Goal: Transaction & Acquisition: Download file/media

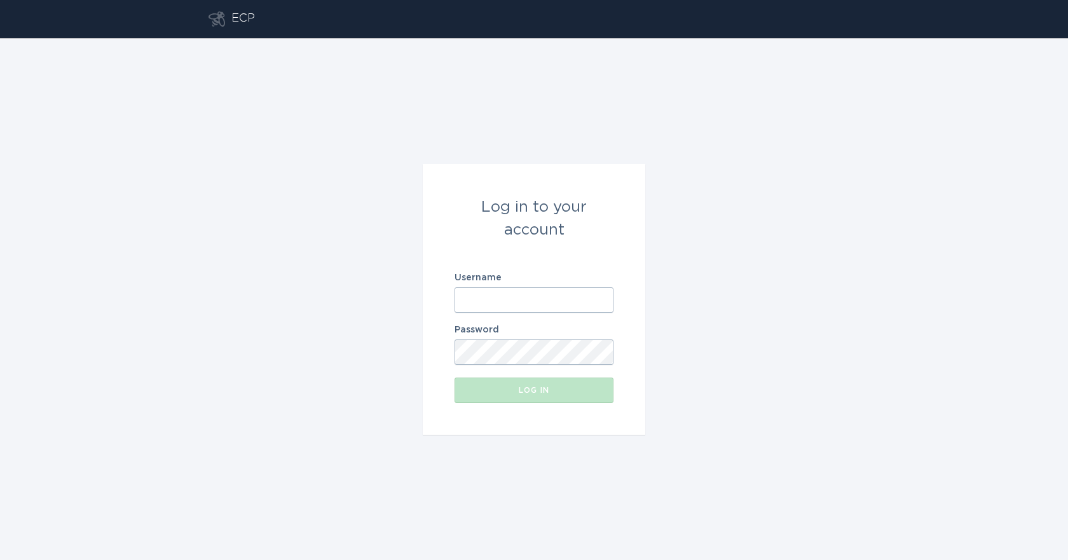
type input "[EMAIL_ADDRESS][DOMAIN_NAME]"
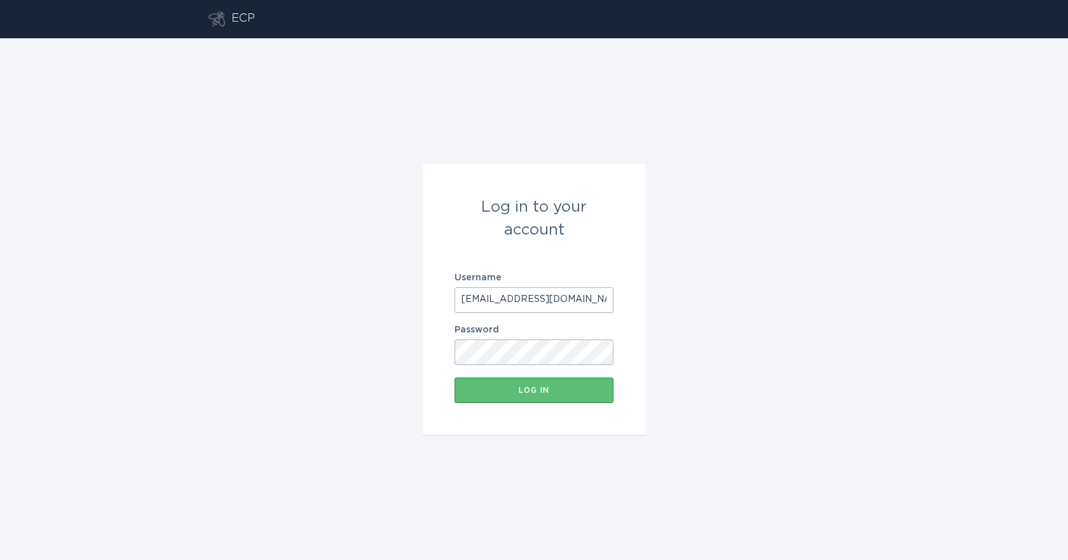
click at [533, 416] on form "Log in to your account Username [EMAIL_ADDRESS][DOMAIN_NAME] Password Log in" at bounding box center [534, 299] width 222 height 271
click at [531, 390] on div "Log in" at bounding box center [534, 390] width 146 height 8
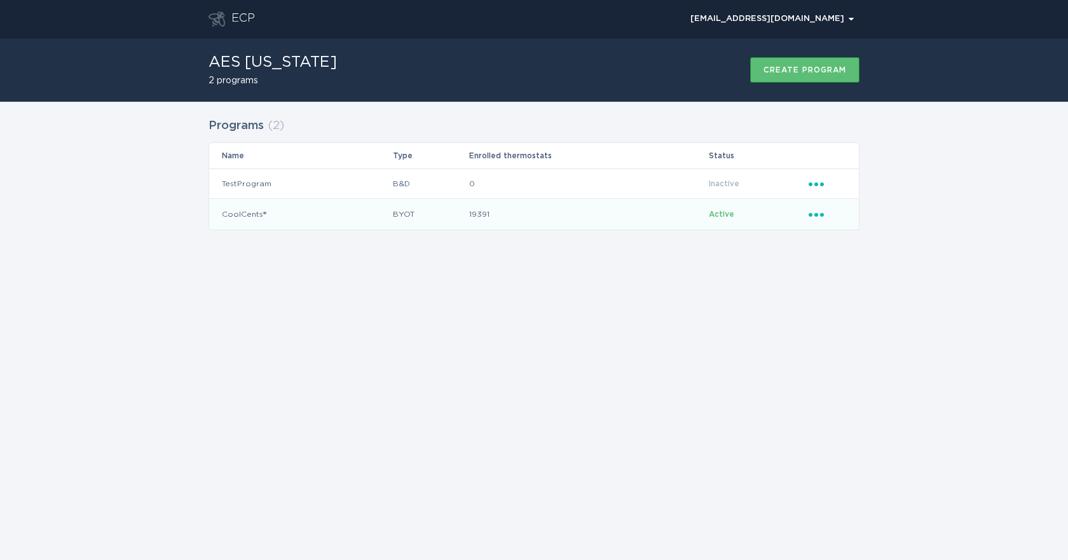
click at [798, 219] on td "Active" at bounding box center [758, 214] width 100 height 31
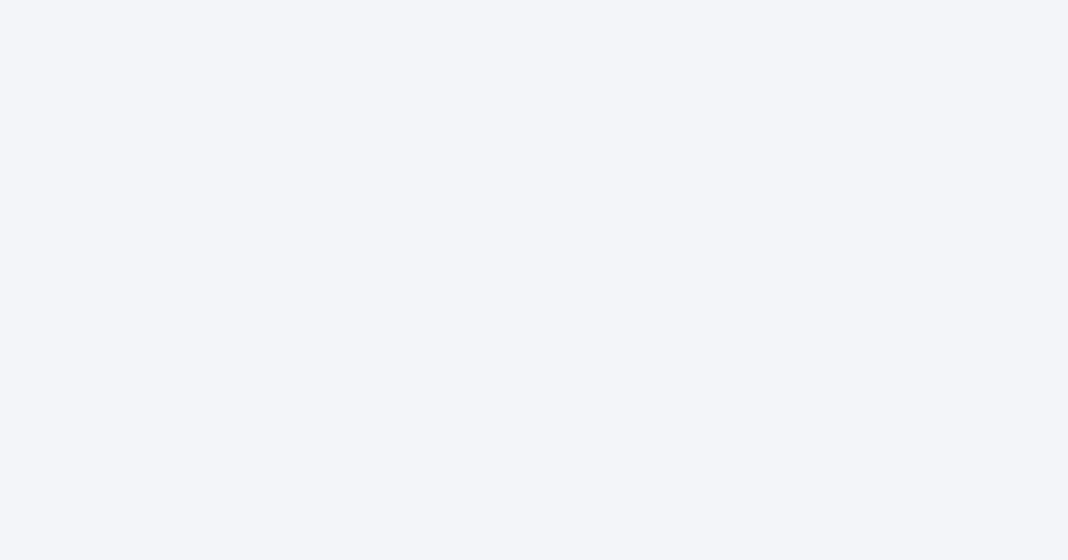
click at [269, 107] on div at bounding box center [534, 280] width 1068 height 560
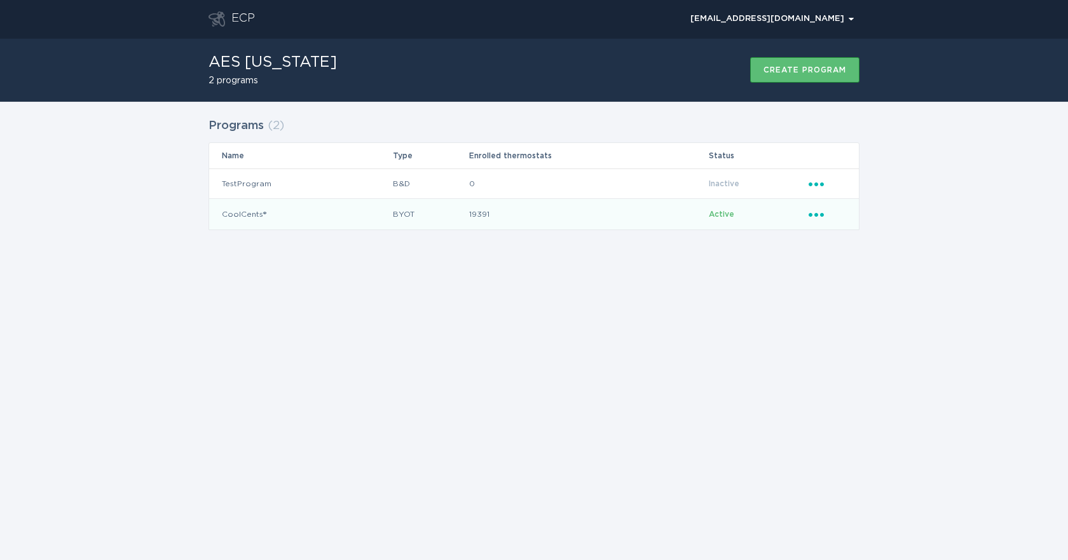
click at [821, 215] on icon "Popover menu" at bounding box center [815, 215] width 15 height 4
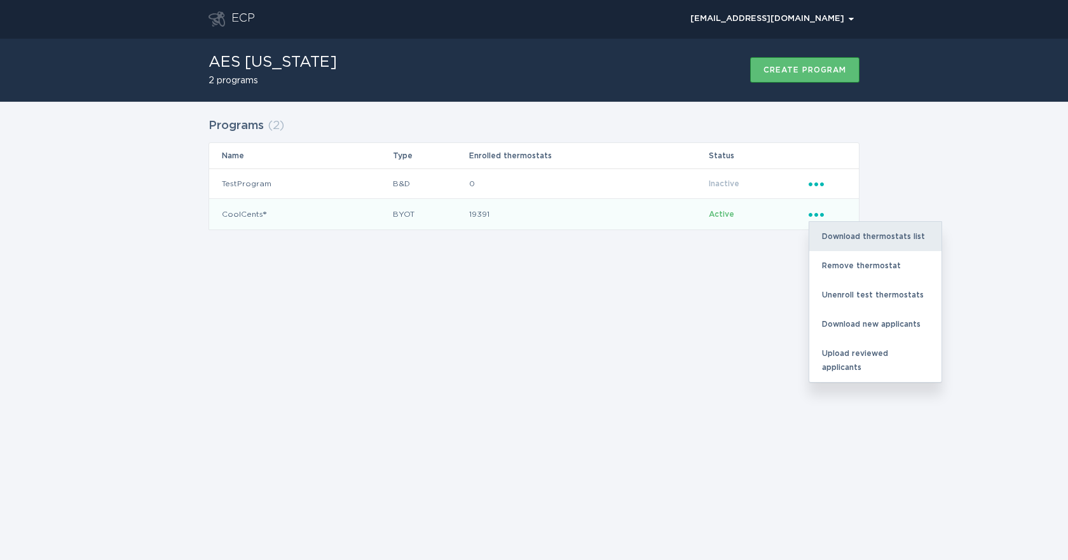
click at [833, 234] on div "Download thermostats list" at bounding box center [875, 236] width 132 height 29
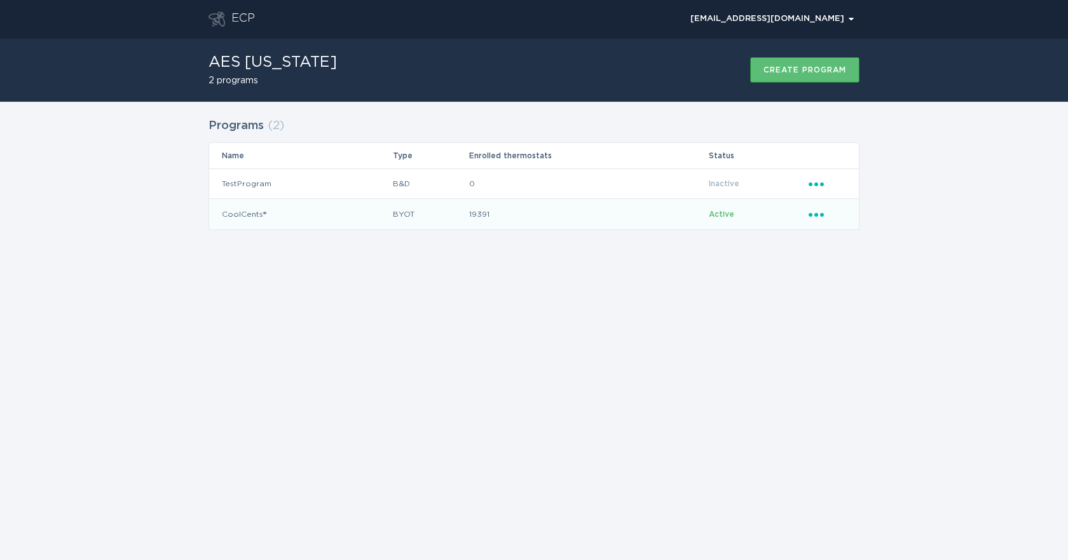
click at [811, 215] on icon "Popover menu" at bounding box center [815, 215] width 15 height 4
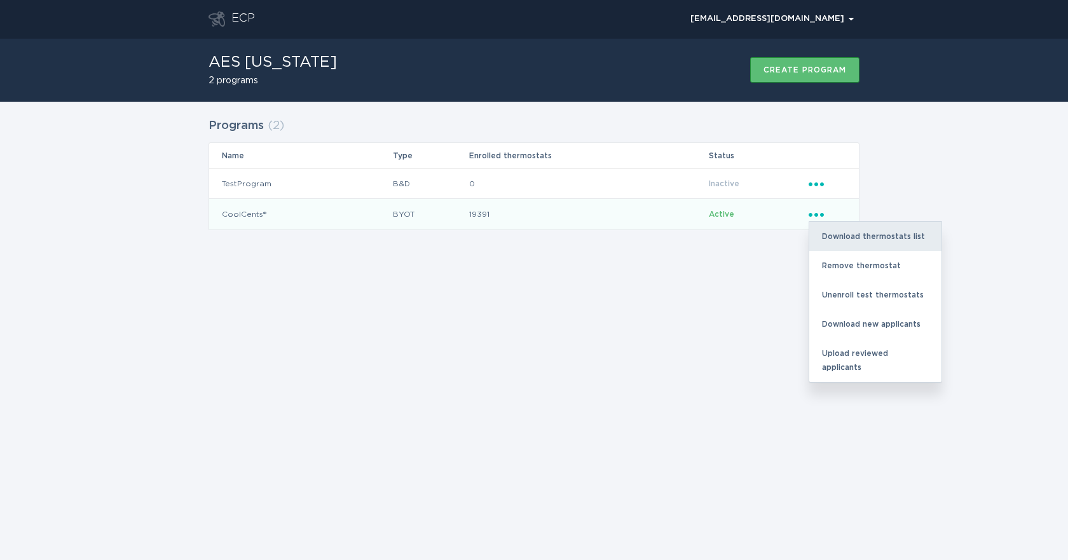
click at [829, 238] on div "Download thermostats list" at bounding box center [875, 236] width 132 height 29
